Goal: Transaction & Acquisition: Purchase product/service

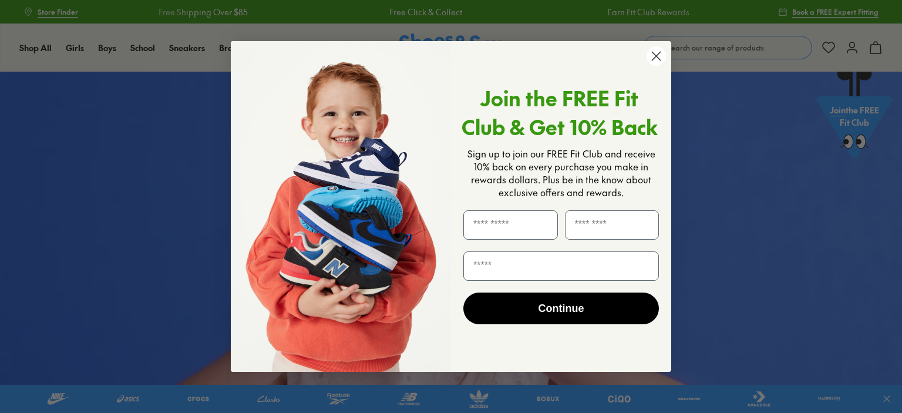
click at [658, 54] on icon "Close dialog" at bounding box center [656, 56] width 8 height 8
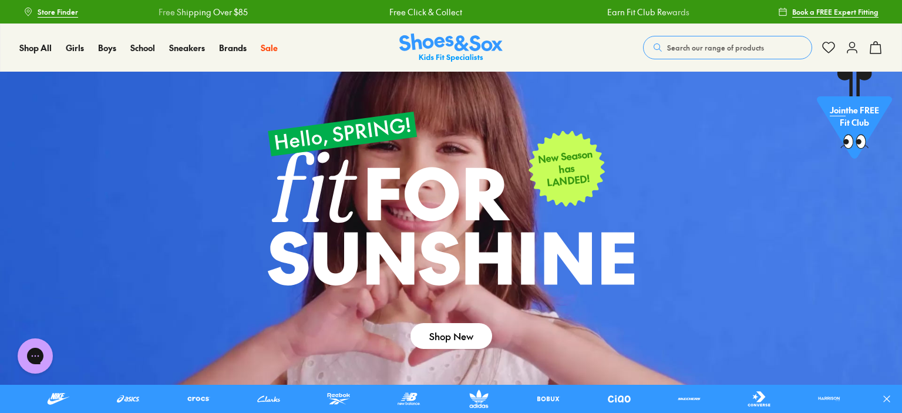
click at [700, 49] on span "Search our range of products" at bounding box center [715, 47] width 97 height 11
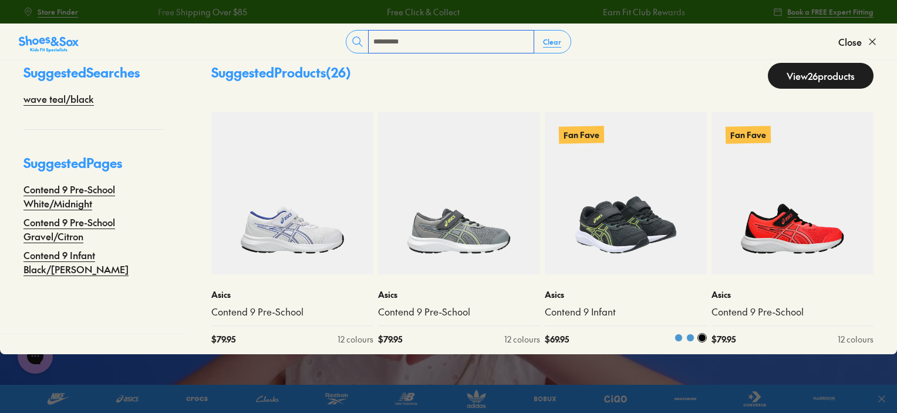
scroll to position [29, 0]
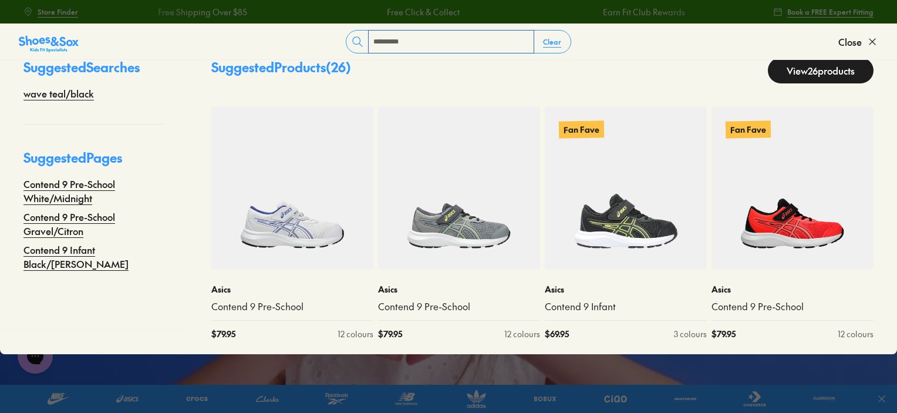
type input "*********"
click at [814, 71] on link "View 26 products" at bounding box center [821, 71] width 106 height 26
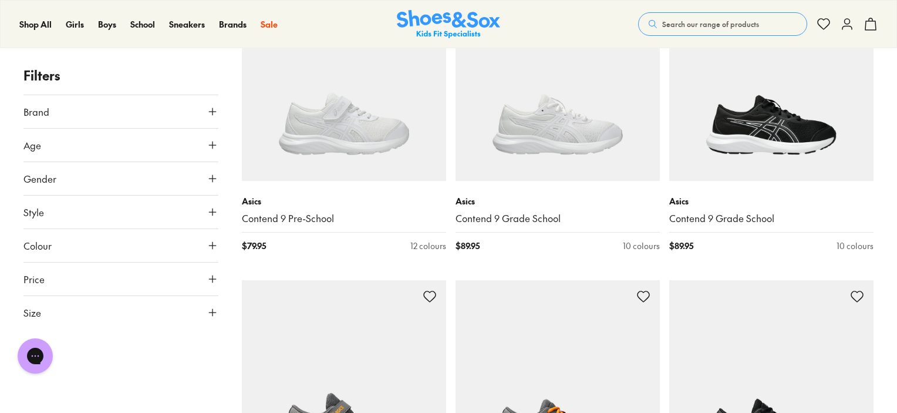
drag, startPoint x: 898, startPoint y: 16, endPoint x: 892, endPoint y: 192, distance: 176.2
click at [892, 192] on html "Skip to Main Content Store Finder Free Shipping Over $85 Free Click & Collect E…" at bounding box center [448, 328] width 897 height 3479
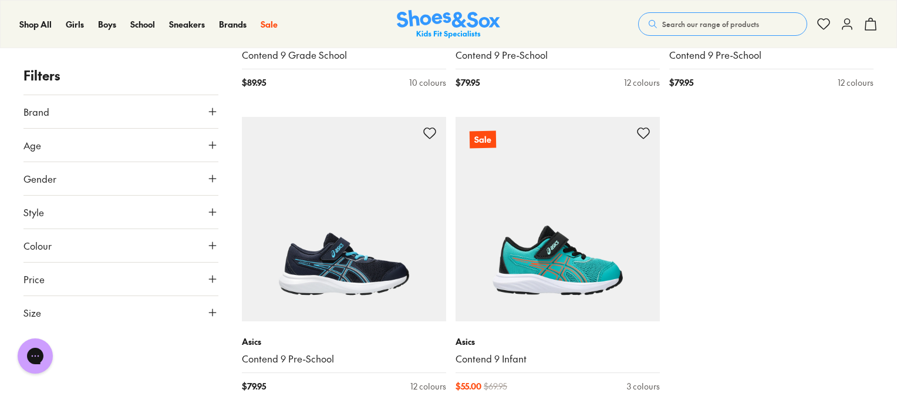
scroll to position [2519, 0]
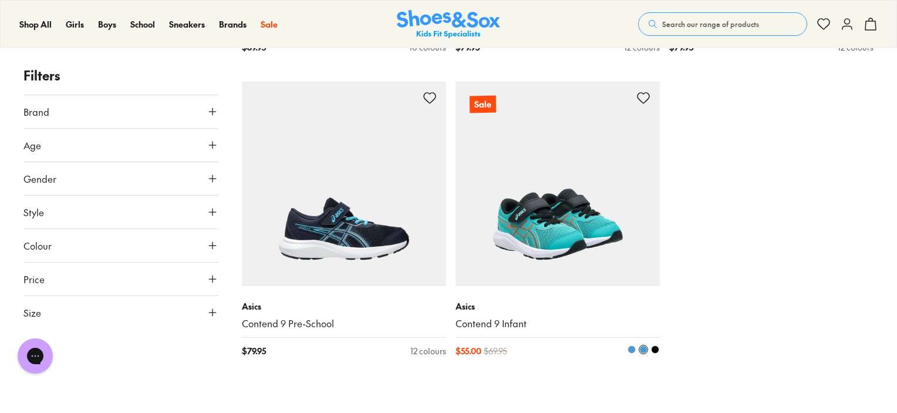
click at [542, 183] on img at bounding box center [558, 184] width 204 height 204
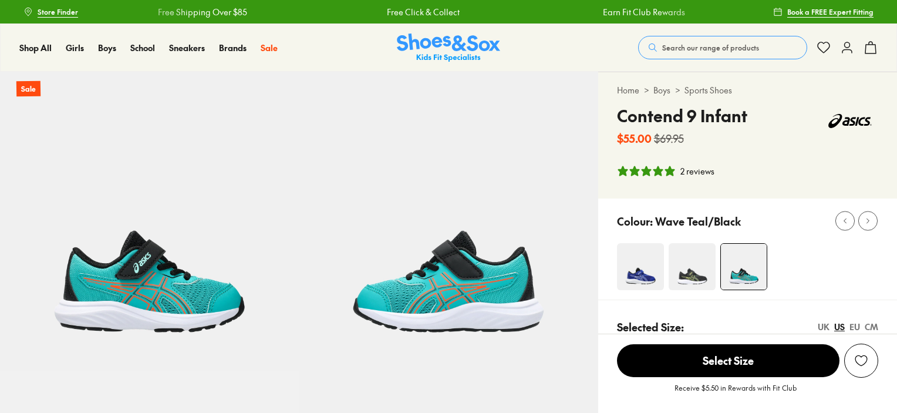
select select "*"
click at [728, 48] on span "Search our range of products" at bounding box center [710, 47] width 97 height 11
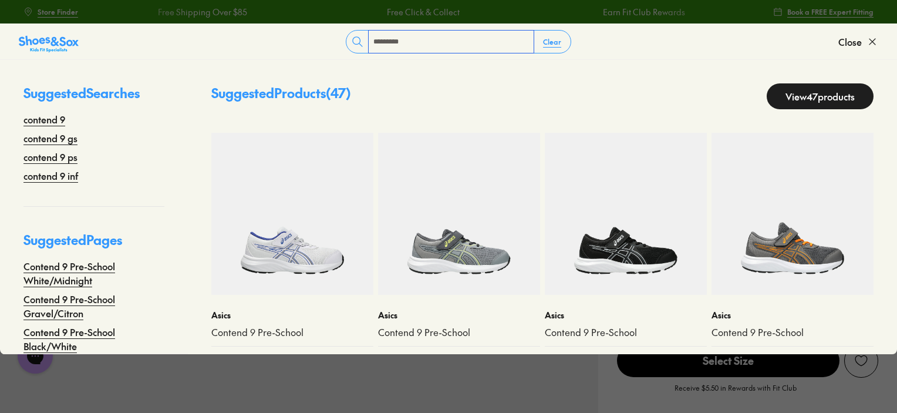
type input "*********"
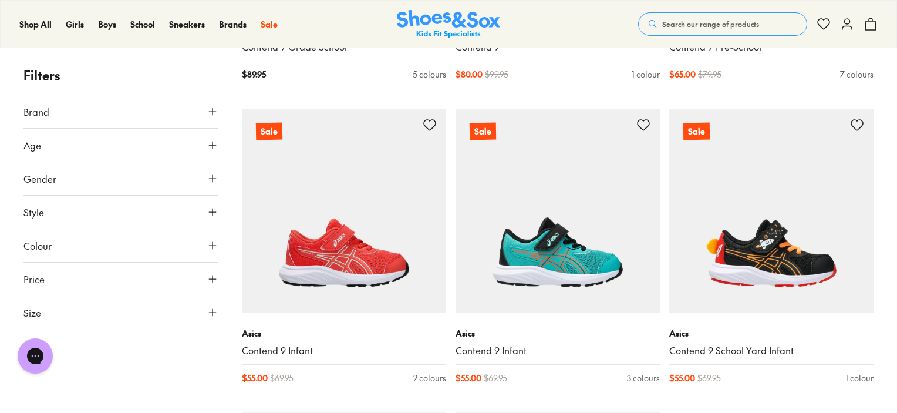
scroll to position [4250, 0]
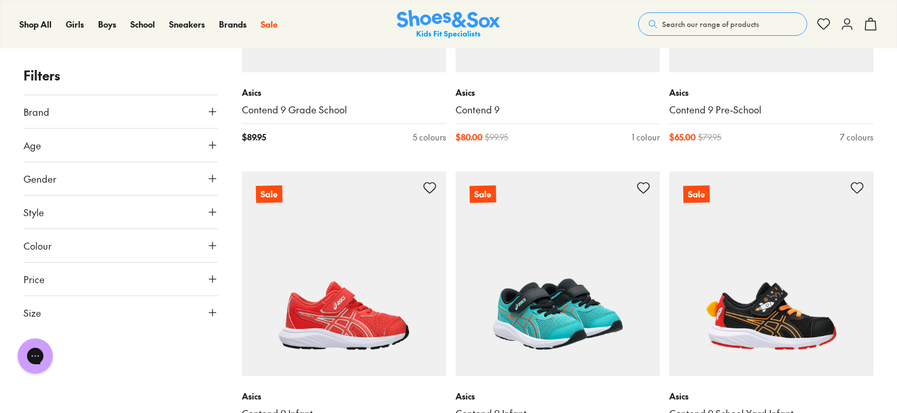
click at [564, 316] on img at bounding box center [558, 273] width 204 height 204
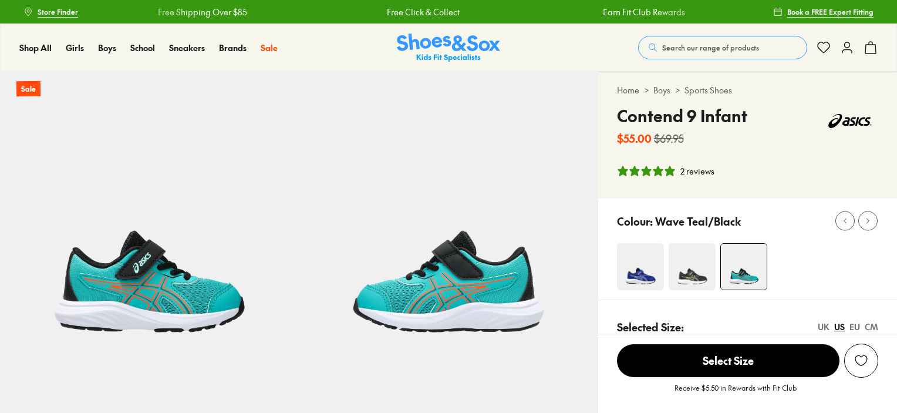
select select "*"
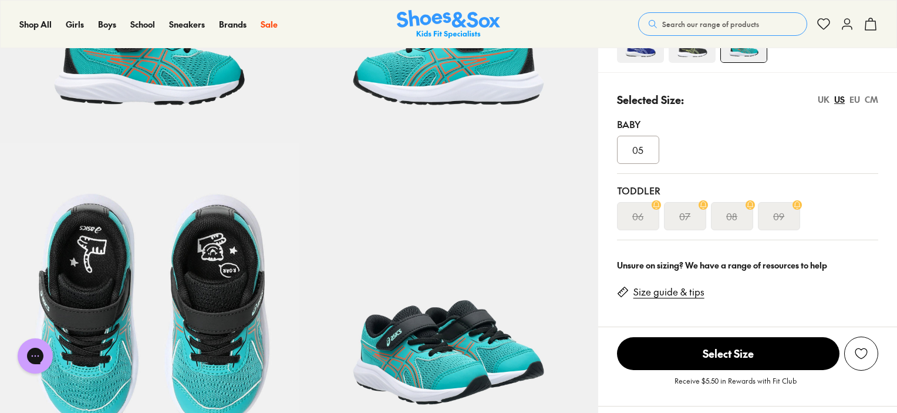
scroll to position [235, 0]
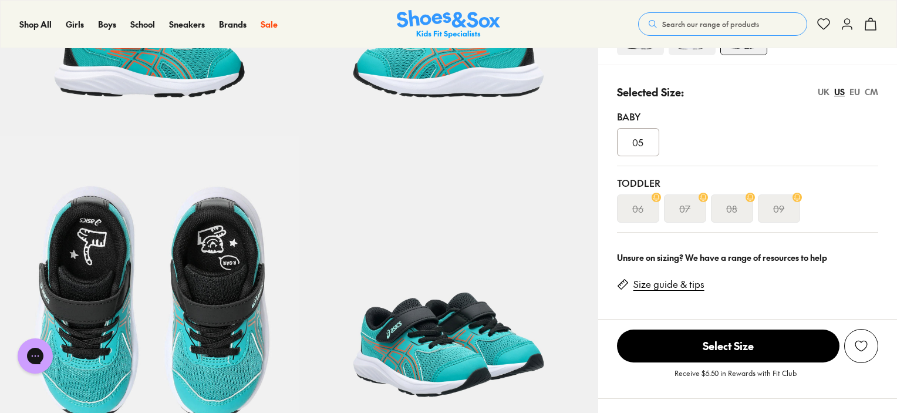
click at [657, 197] on icon at bounding box center [656, 197] width 9 height 9
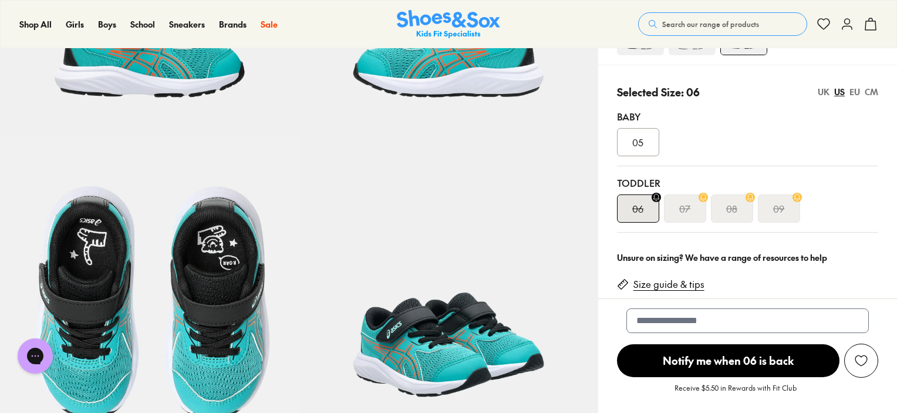
click at [701, 133] on div "05" at bounding box center [747, 142] width 261 height 28
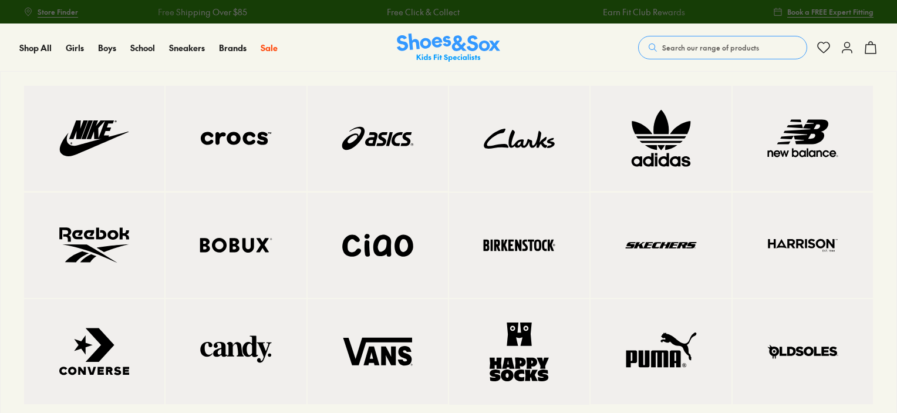
click at [383, 136] on img at bounding box center [377, 138] width 93 height 58
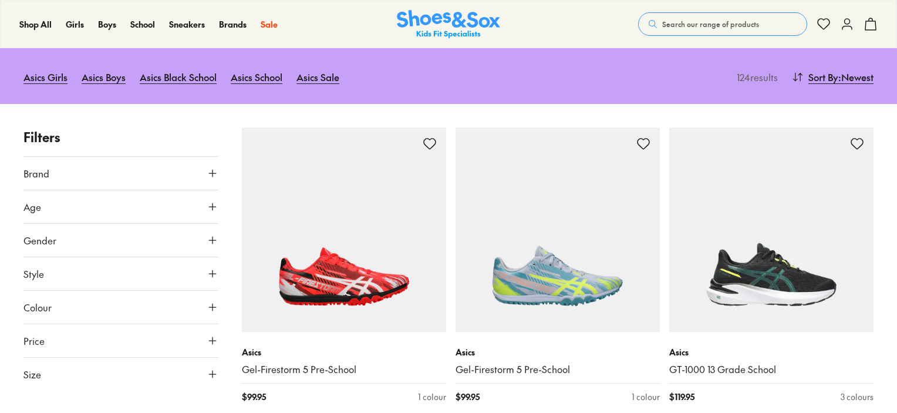
scroll to position [235, 0]
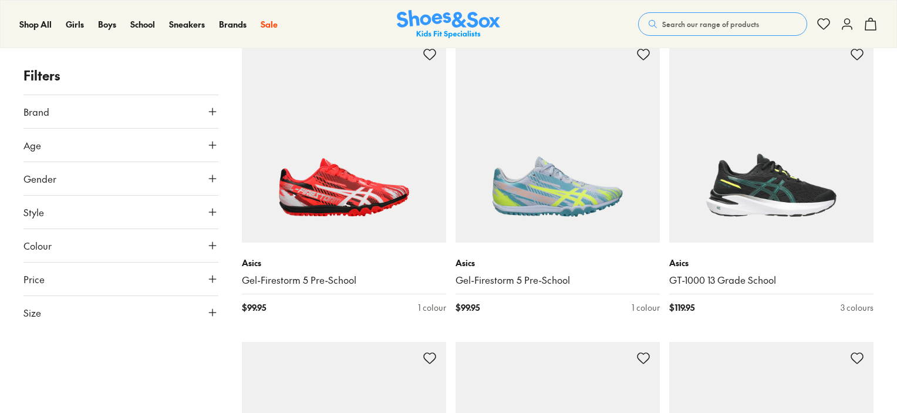
click at [211, 209] on icon at bounding box center [213, 212] width 12 height 12
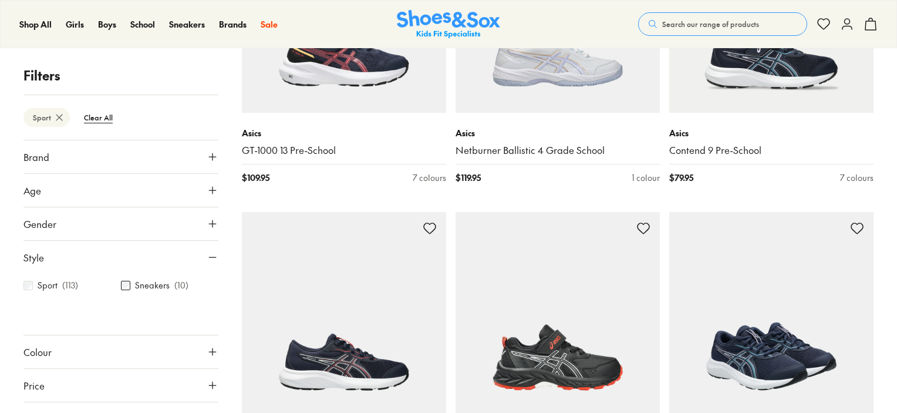
scroll to position [2700, 0]
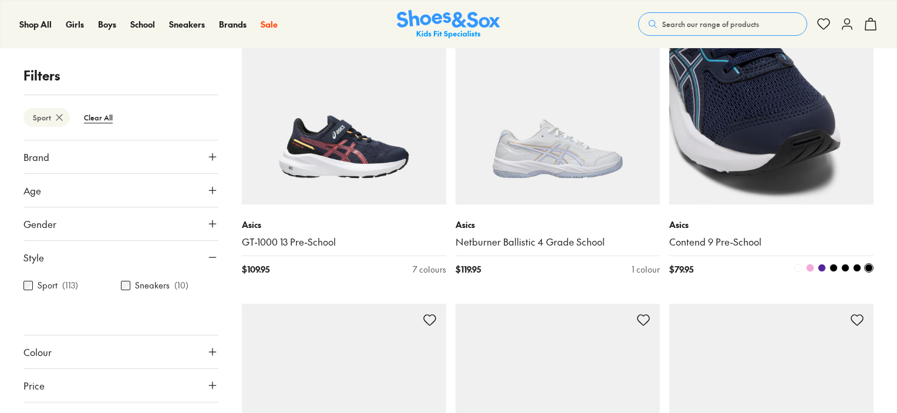
click at [768, 158] on img at bounding box center [771, 102] width 204 height 204
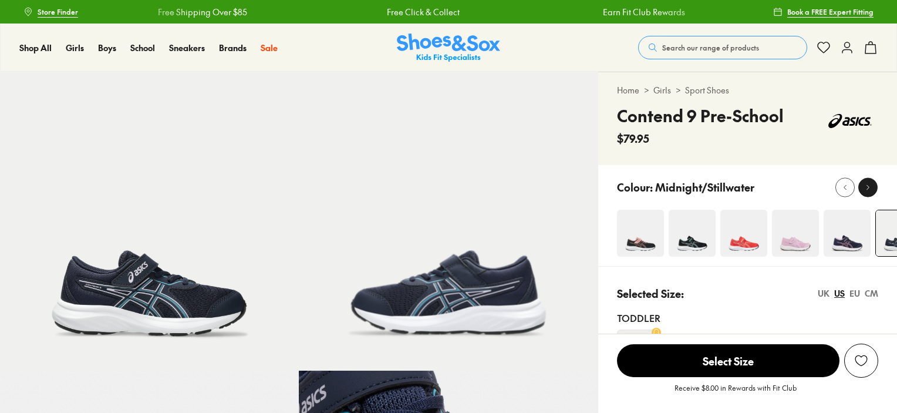
select select "*"
click at [868, 187] on use at bounding box center [868, 187] width 2 height 5
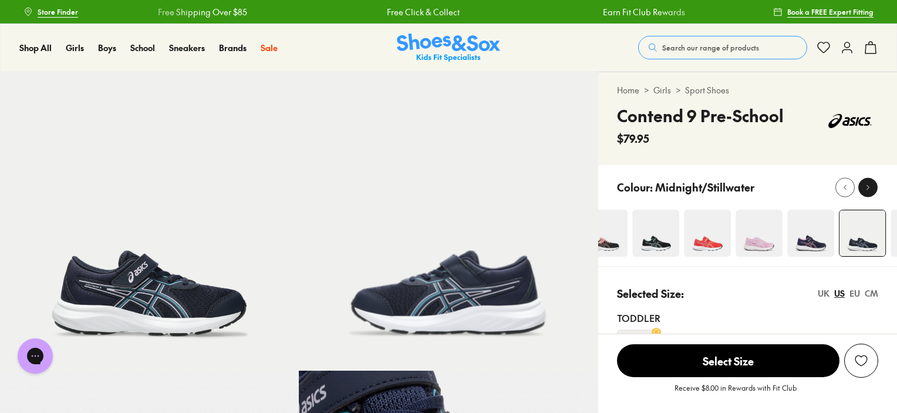
click at [868, 187] on use at bounding box center [868, 187] width 2 height 5
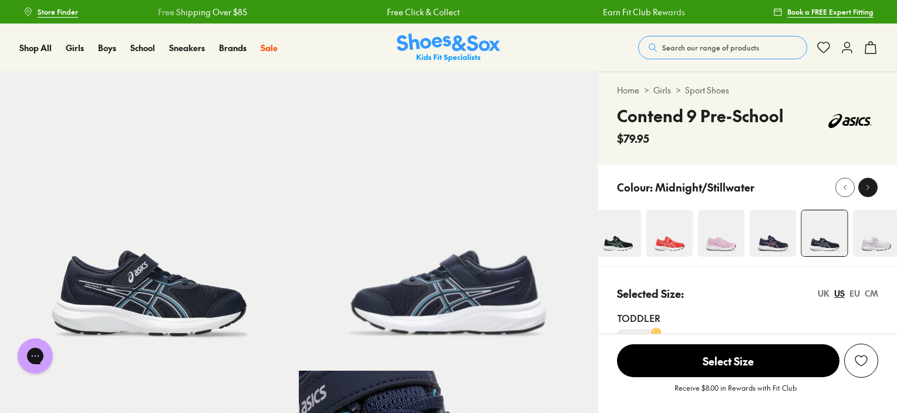
click at [863, 186] on icon at bounding box center [867, 187] width 9 height 9
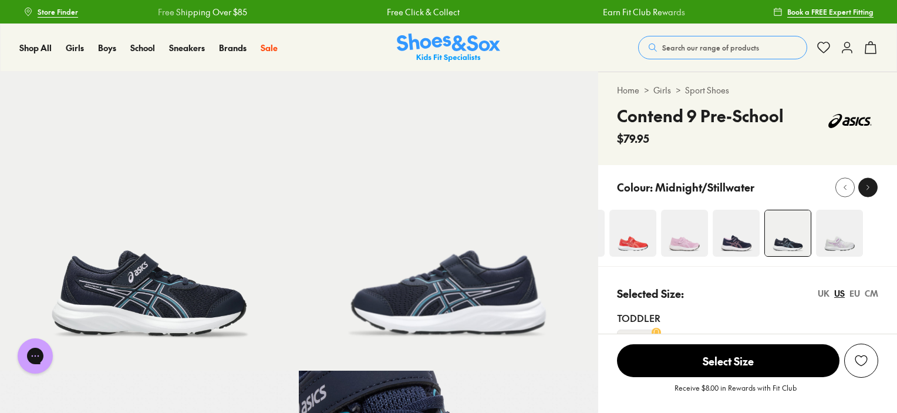
click at [866, 185] on icon at bounding box center [867, 187] width 9 height 9
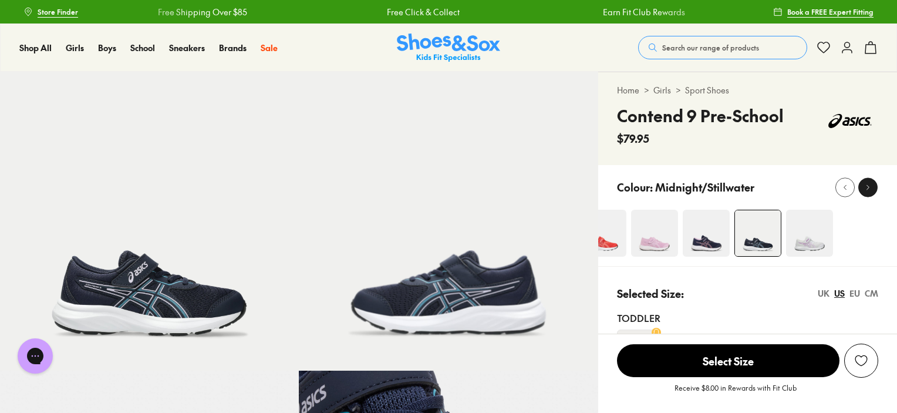
click at [866, 185] on icon at bounding box center [867, 187] width 9 height 9
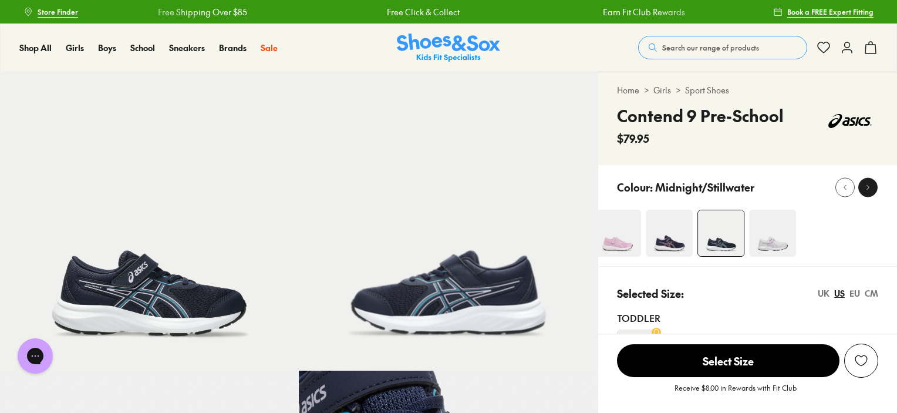
click at [866, 185] on icon at bounding box center [867, 187] width 9 height 9
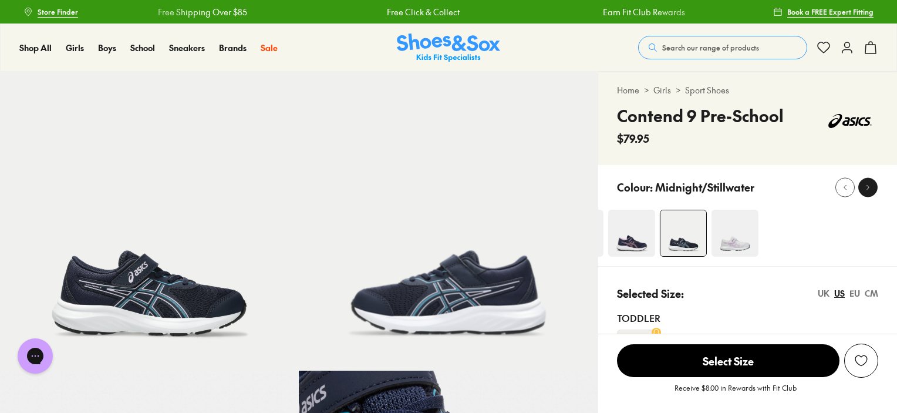
click at [866, 185] on icon at bounding box center [867, 187] width 9 height 9
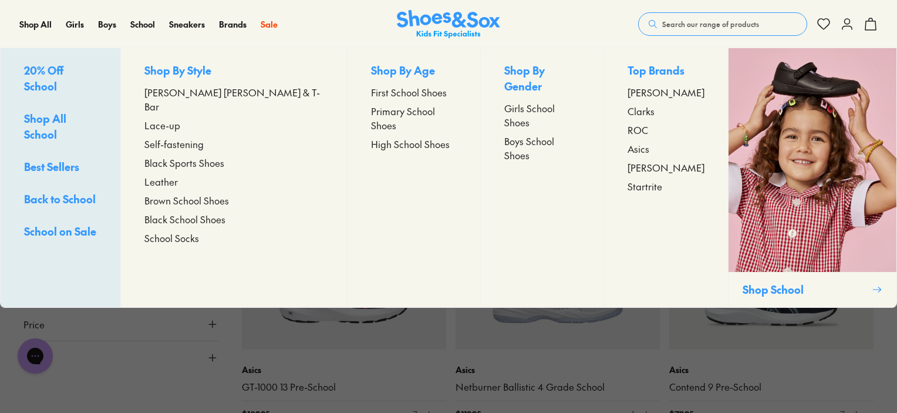
scroll to position [2907, 0]
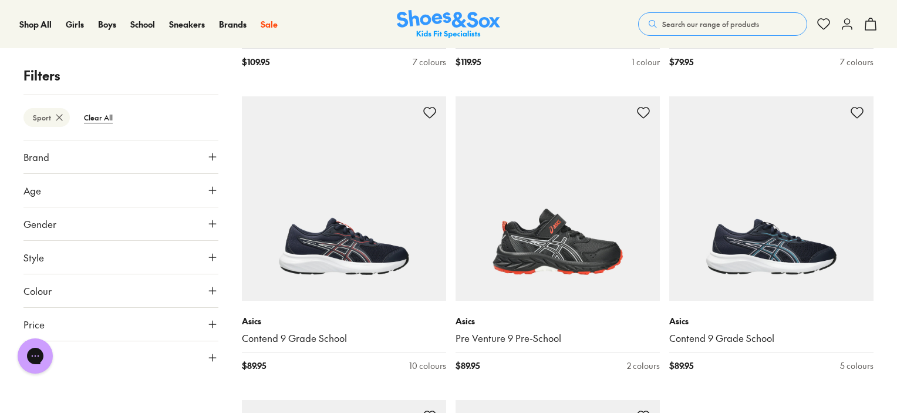
click at [717, 21] on span "Search our range of products" at bounding box center [710, 24] width 97 height 11
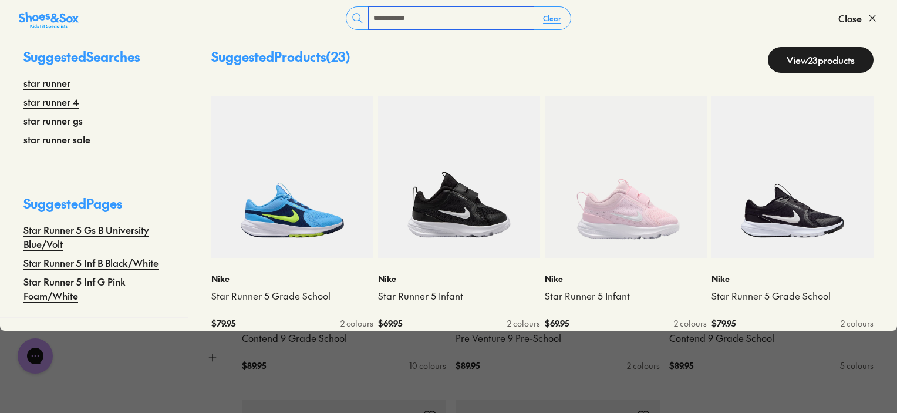
scroll to position [0, 0]
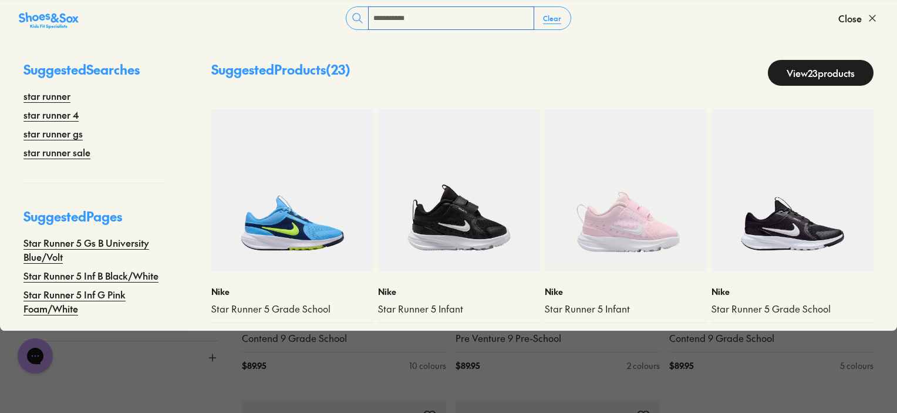
type input "**********"
click at [854, 68] on link "View 23 products" at bounding box center [821, 73] width 106 height 26
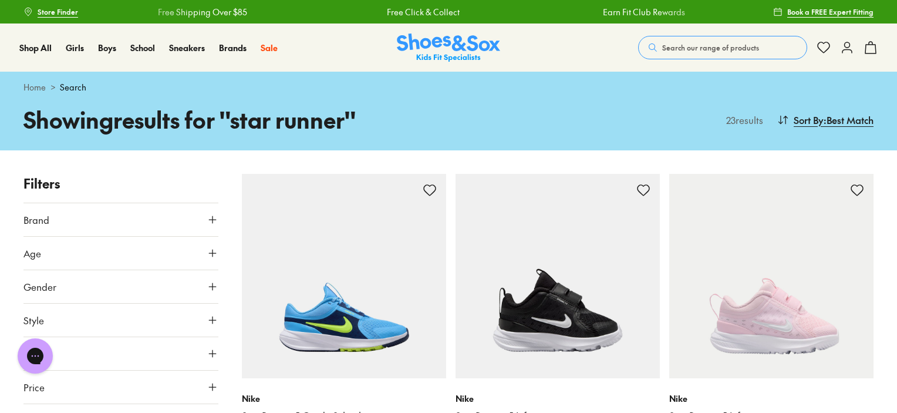
click at [760, 44] on button "Search our range of products" at bounding box center [722, 47] width 169 height 23
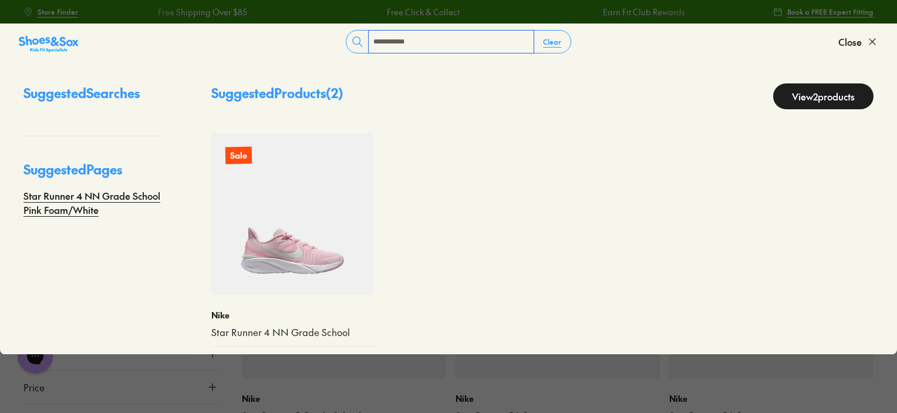
type input "**********"
